Goal: Transaction & Acquisition: Download file/media

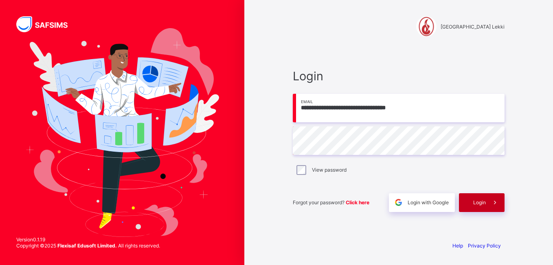
click at [488, 200] on span at bounding box center [495, 202] width 19 height 19
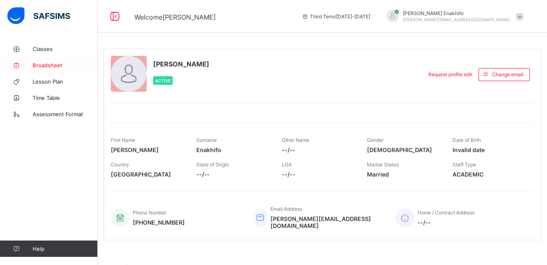
click at [53, 64] on span "Broadsheet" at bounding box center [65, 65] width 65 height 7
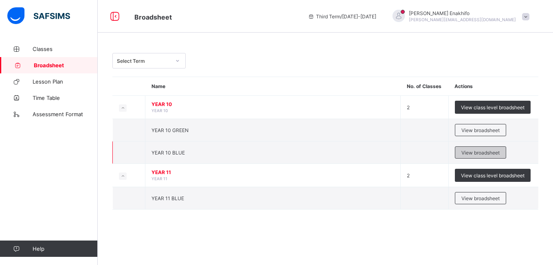
click at [481, 156] on div "View broadsheet" at bounding box center [480, 152] width 51 height 12
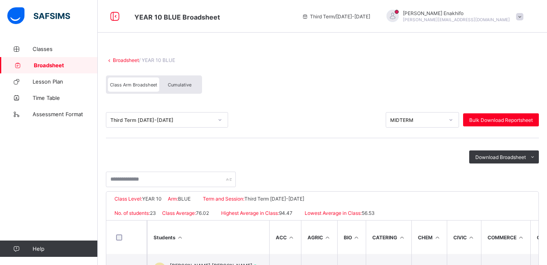
click at [220, 119] on icon at bounding box center [220, 120] width 5 height 8
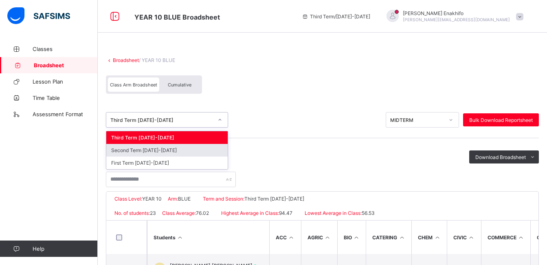
click at [191, 152] on div "Second Term [DATE]-[DATE]" at bounding box center [166, 150] width 121 height 13
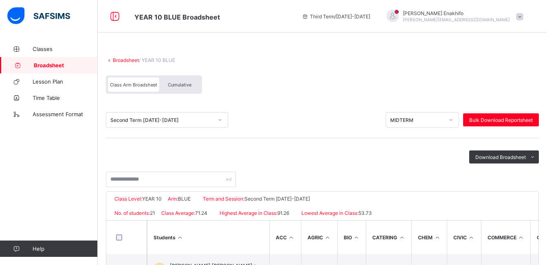
click at [453, 121] on icon at bounding box center [451, 120] width 5 height 8
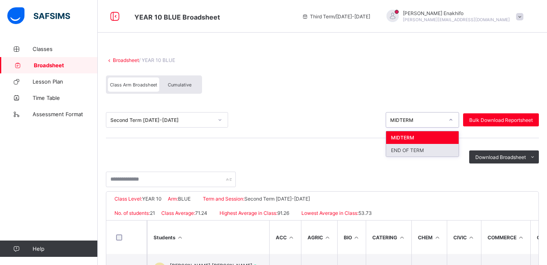
click at [424, 152] on div "END OF TERM" at bounding box center [422, 150] width 73 height 13
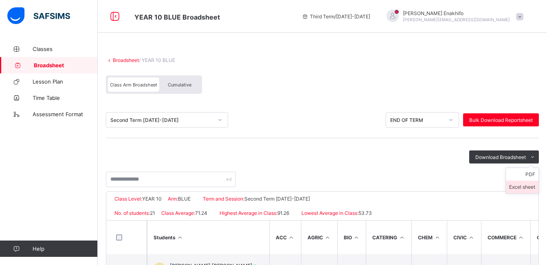
click at [524, 186] on li "Excel sheet" at bounding box center [522, 186] width 33 height 13
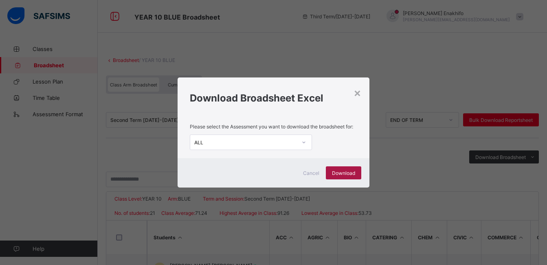
click at [346, 173] on span "Download" at bounding box center [343, 173] width 23 height 6
click at [301, 74] on div "× Download Broadsheet Excel Please select the Assessment you want to download t…" at bounding box center [273, 132] width 547 height 265
click at [359, 92] on div "×" at bounding box center [358, 93] width 8 height 14
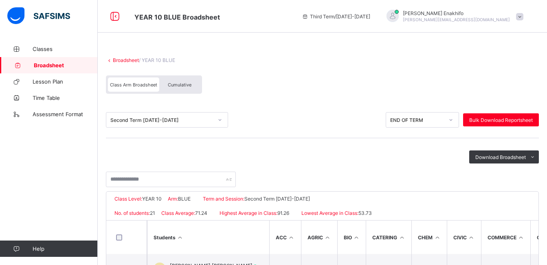
click at [221, 123] on div at bounding box center [220, 119] width 14 height 13
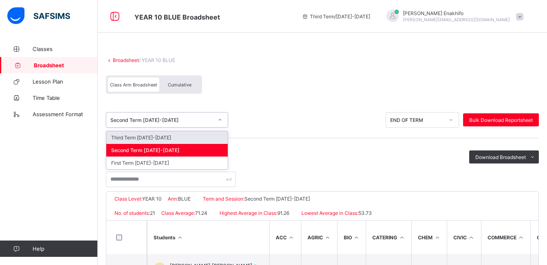
click at [177, 136] on div "Third Term [DATE]-[DATE]" at bounding box center [166, 137] width 121 height 13
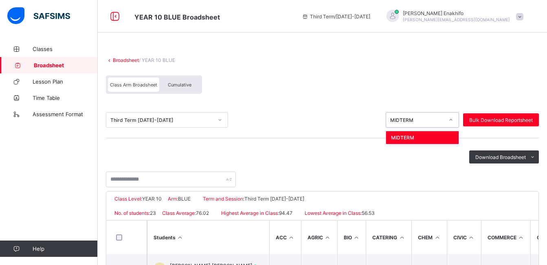
click at [453, 119] on icon at bounding box center [451, 120] width 5 height 8
click at [453, 121] on icon at bounding box center [451, 120] width 5 height 8
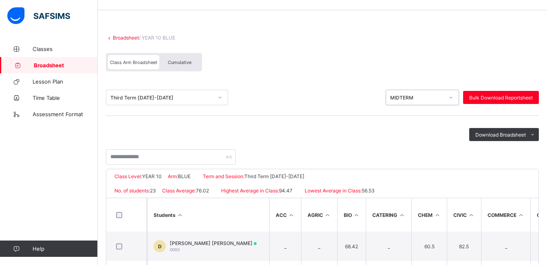
scroll to position [22, 0]
click at [453, 99] on icon at bounding box center [451, 98] width 5 height 8
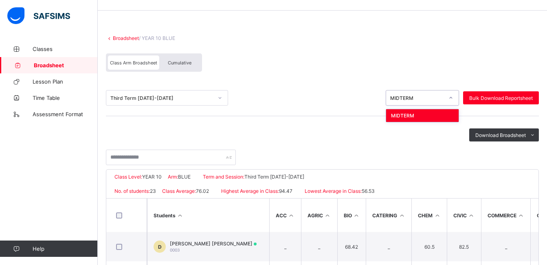
click at [453, 99] on icon at bounding box center [451, 98] width 5 height 8
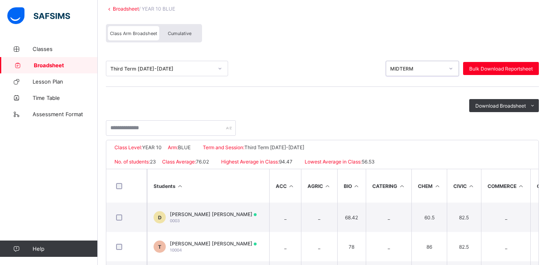
scroll to position [30, 0]
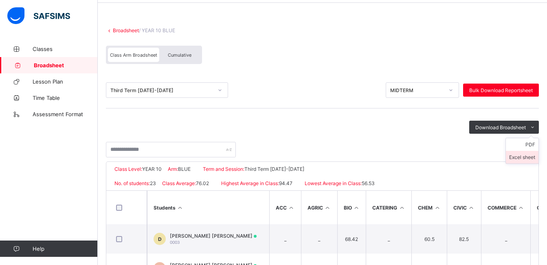
click at [520, 157] on li "Excel sheet" at bounding box center [522, 157] width 33 height 13
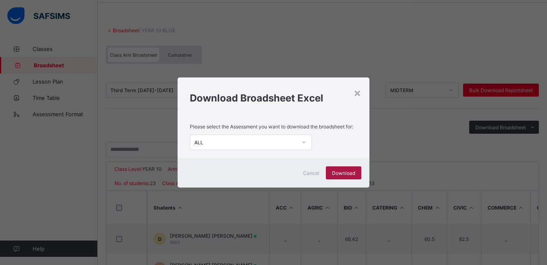
click at [344, 175] on span "Download" at bounding box center [343, 173] width 23 height 6
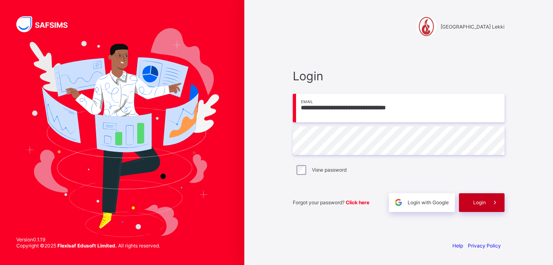
click at [475, 202] on span "Login" at bounding box center [479, 202] width 13 height 6
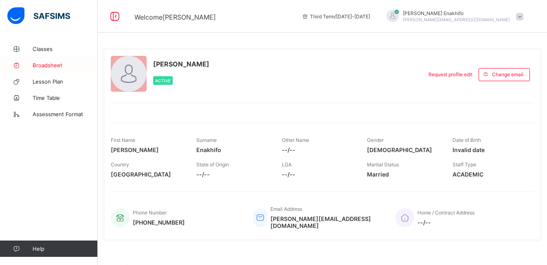
click at [63, 63] on span "Broadsheet" at bounding box center [65, 65] width 65 height 7
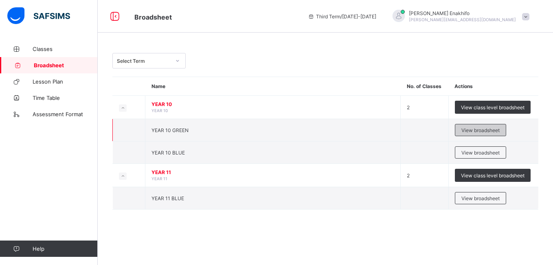
click at [482, 130] on span "View broadsheet" at bounding box center [481, 130] width 38 height 6
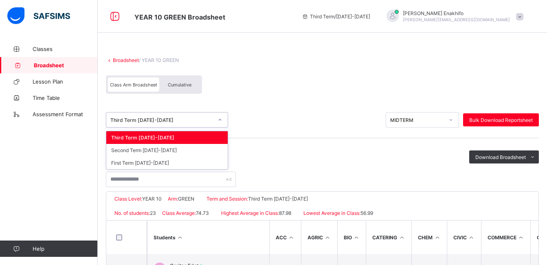
click at [222, 120] on icon at bounding box center [220, 120] width 5 height 8
click at [157, 163] on div "First Term [DATE]-[DATE]" at bounding box center [166, 162] width 121 height 13
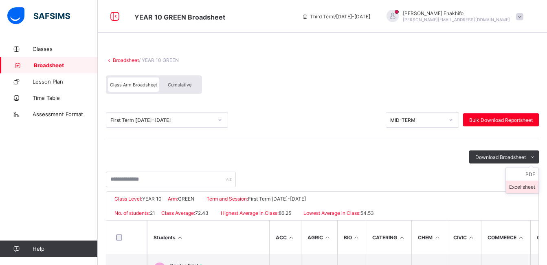
click at [519, 189] on li "Excel sheet" at bounding box center [522, 186] width 33 height 13
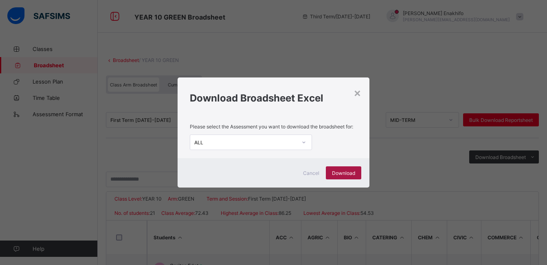
click at [358, 176] on div "Download" at bounding box center [343, 172] width 35 height 13
click at [324, 65] on div "× Download Broadsheet Excel Please select the Assessment you want to download t…" at bounding box center [273, 132] width 547 height 265
click at [358, 93] on div "×" at bounding box center [358, 93] width 8 height 14
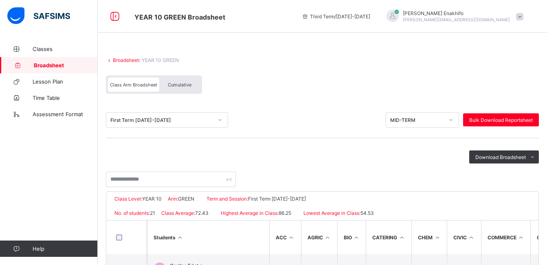
scroll to position [79, 0]
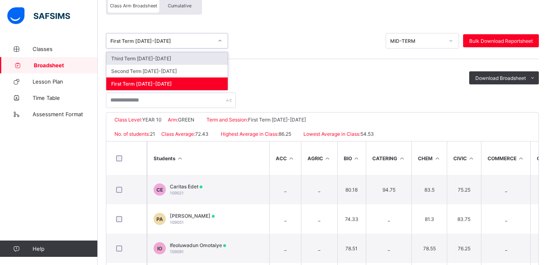
click at [219, 38] on div at bounding box center [220, 40] width 14 height 13
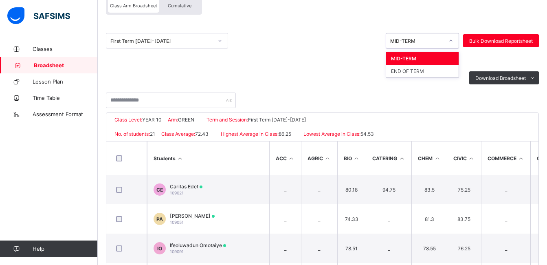
click at [453, 39] on icon at bounding box center [451, 41] width 5 height 8
click at [420, 73] on div "END OF TERM" at bounding box center [422, 71] width 73 height 13
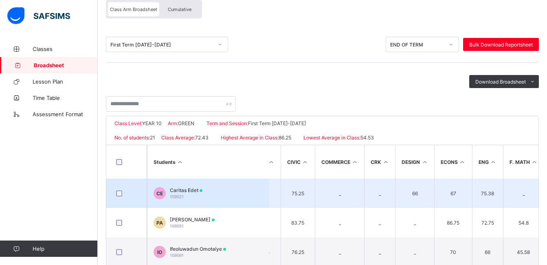
scroll to position [75, 0]
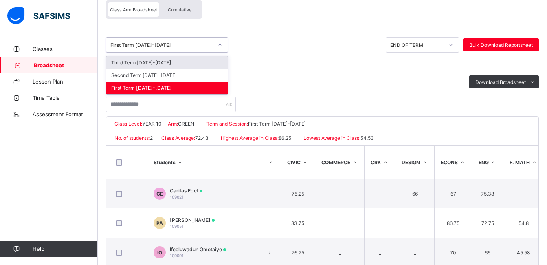
click at [220, 46] on icon at bounding box center [220, 45] width 5 height 8
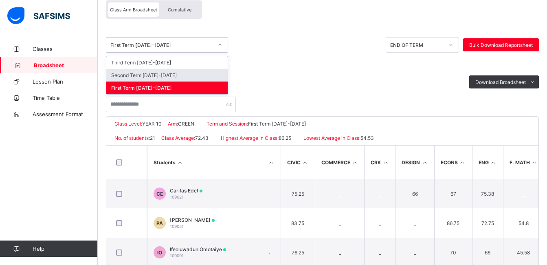
click at [187, 75] on div "Second Term [DATE]-[DATE]" at bounding box center [166, 75] width 121 height 13
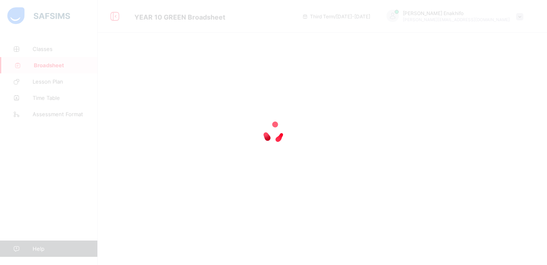
scroll to position [0, 0]
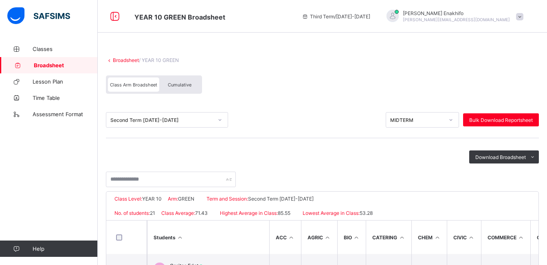
click at [220, 121] on icon at bounding box center [220, 120] width 5 height 8
click at [316, 85] on div "Class Arm Broadsheet Cumulative" at bounding box center [322, 86] width 433 height 31
click at [453, 122] on icon at bounding box center [451, 120] width 5 height 8
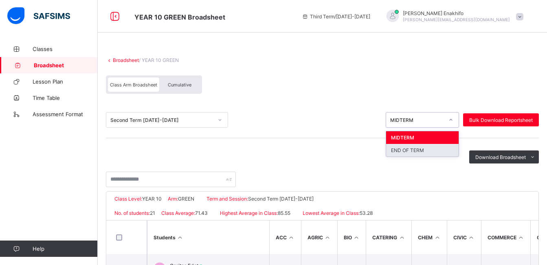
click at [429, 150] on div "END OF TERM" at bounding box center [422, 150] width 73 height 13
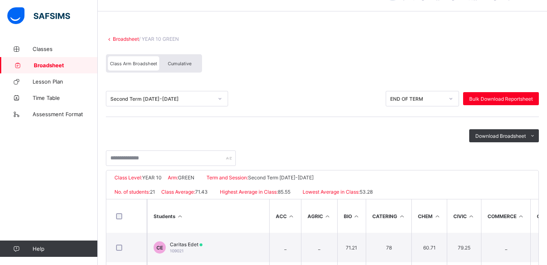
scroll to position [22, 0]
click at [510, 134] on span "Download Broadsheet" at bounding box center [500, 135] width 51 height 6
click at [521, 165] on li "Excel sheet" at bounding box center [522, 165] width 33 height 13
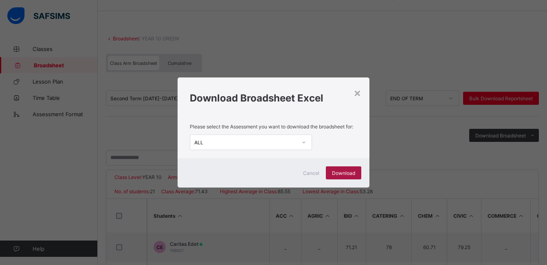
click at [348, 178] on div "Download" at bounding box center [343, 172] width 35 height 13
click at [330, 55] on div "× Download Broadsheet Excel Please select the Assessment you want to download t…" at bounding box center [273, 132] width 547 height 265
click at [358, 95] on div "×" at bounding box center [358, 93] width 8 height 14
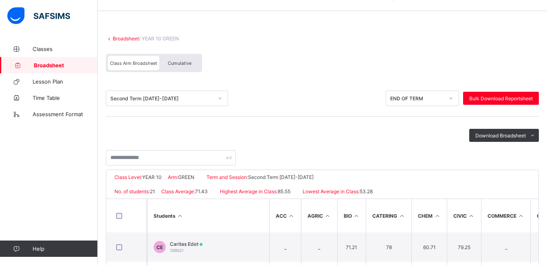
click at [220, 100] on icon at bounding box center [220, 98] width 5 height 8
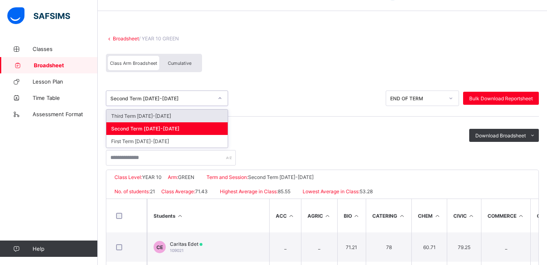
click at [193, 117] on div "Third Term [DATE]-[DATE]" at bounding box center [166, 116] width 121 height 13
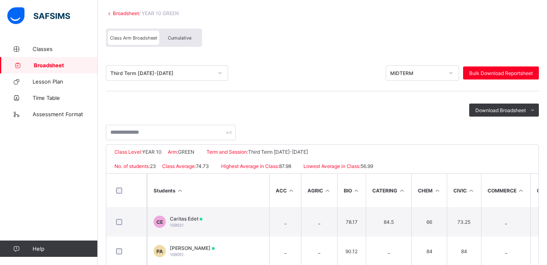
scroll to position [47, 0]
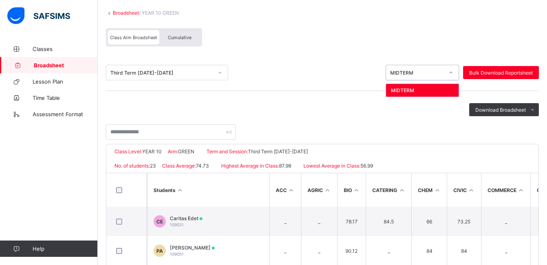
click at [453, 71] on icon at bounding box center [451, 72] width 5 height 8
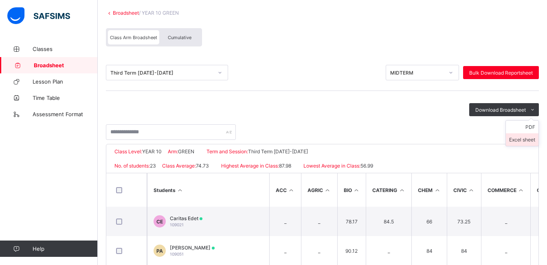
click at [526, 139] on li "Excel sheet" at bounding box center [522, 139] width 33 height 13
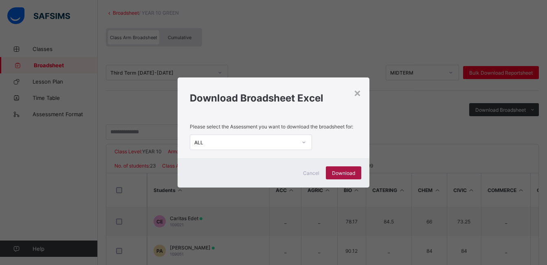
click at [348, 173] on span "Download" at bounding box center [343, 173] width 23 height 6
